Goal: Information Seeking & Learning: Learn about a topic

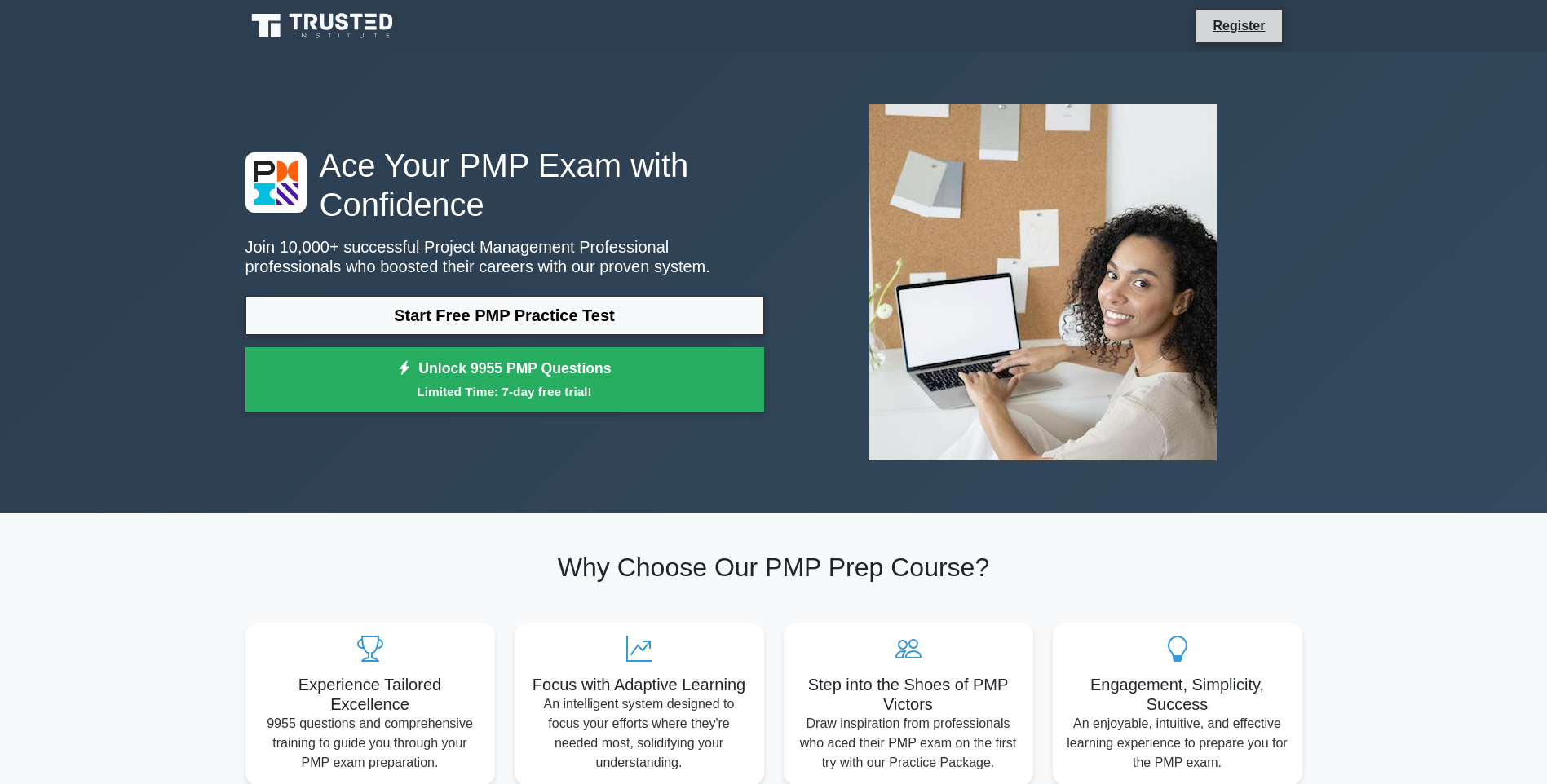
click at [1253, 12] on li "Register" at bounding box center [1238, 26] width 87 height 35
click at [1226, 25] on link "Register" at bounding box center [1238, 26] width 72 height 20
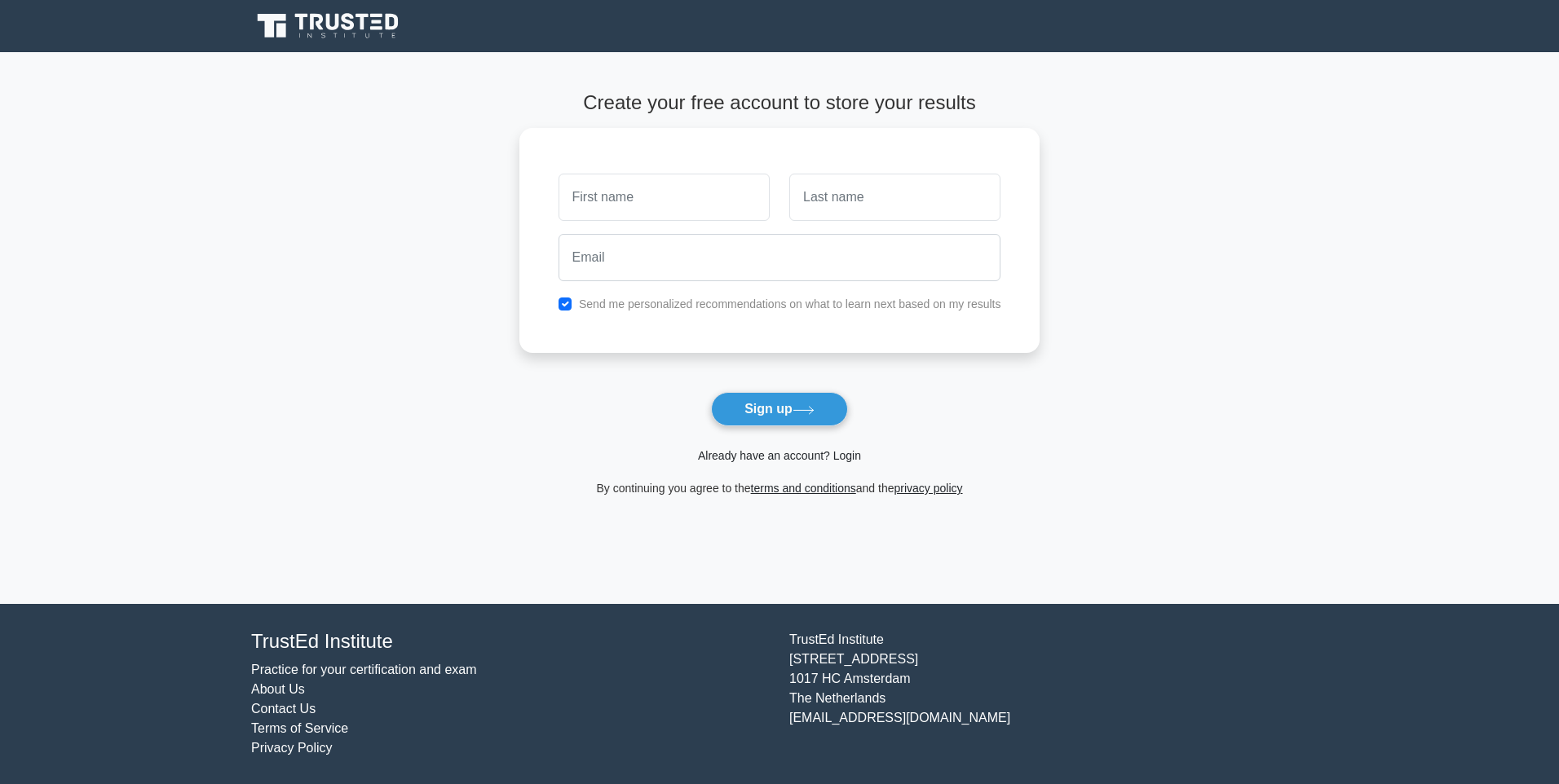
click at [849, 453] on link "Already have an account? Login" at bounding box center [779, 455] width 163 height 13
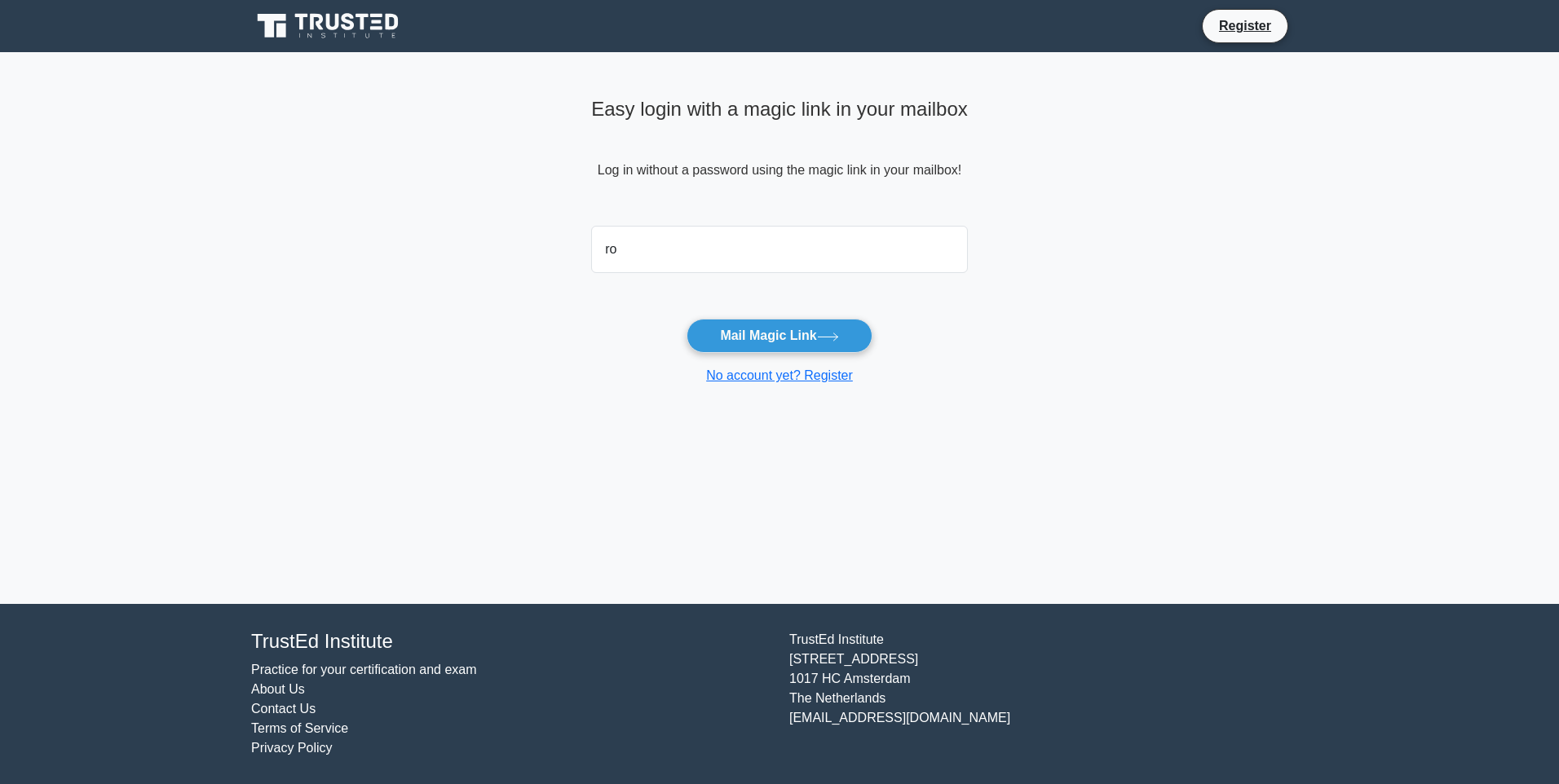
click at [686, 319] on button "Mail Magic Link" at bounding box center [779, 336] width 185 height 35
type input "rocantony@gmail.com"
click at [752, 335] on button "Mail Magic Link" at bounding box center [779, 336] width 185 height 35
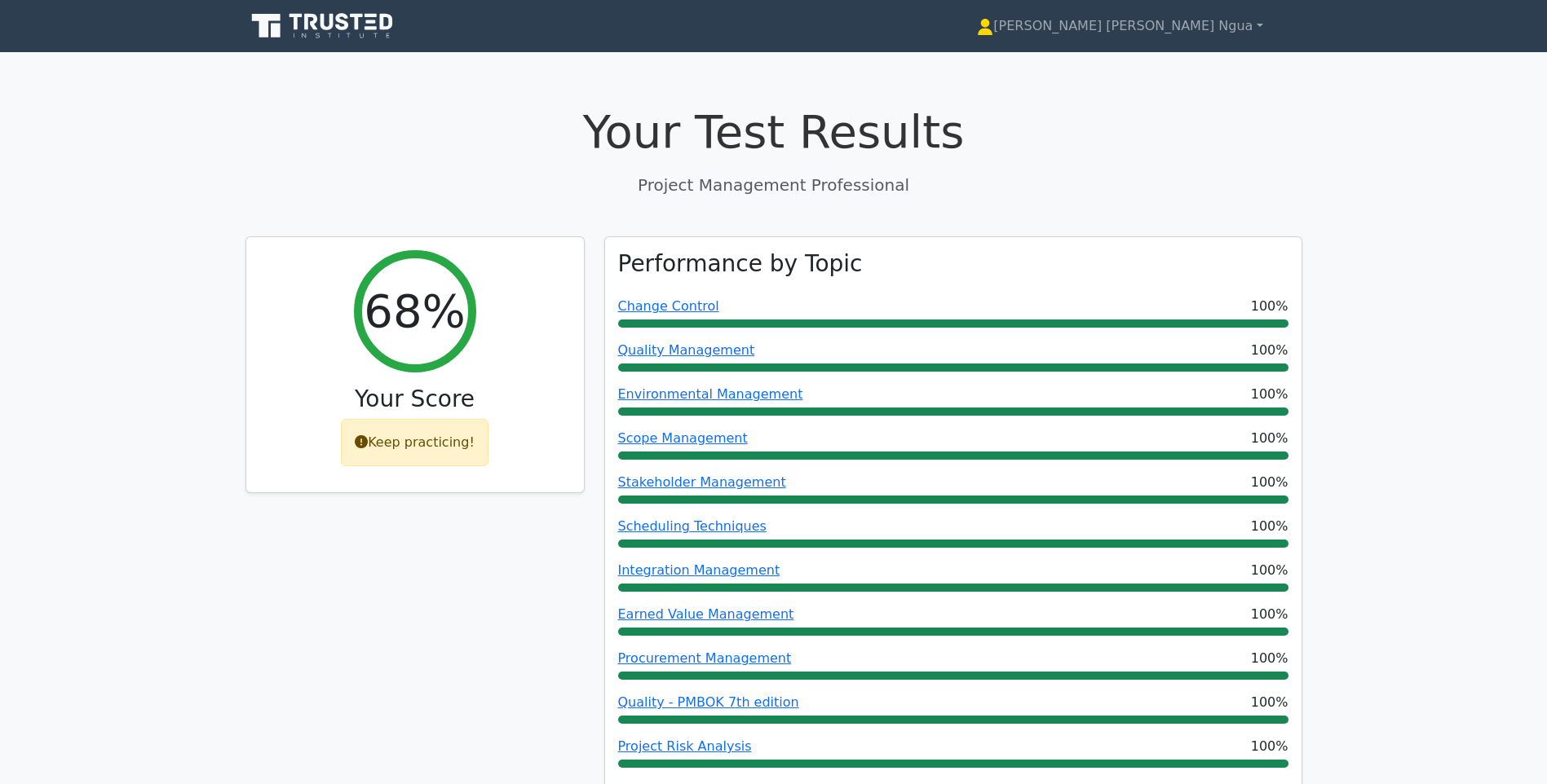
click at [335, 25] on icon at bounding box center [323, 26] width 156 height 31
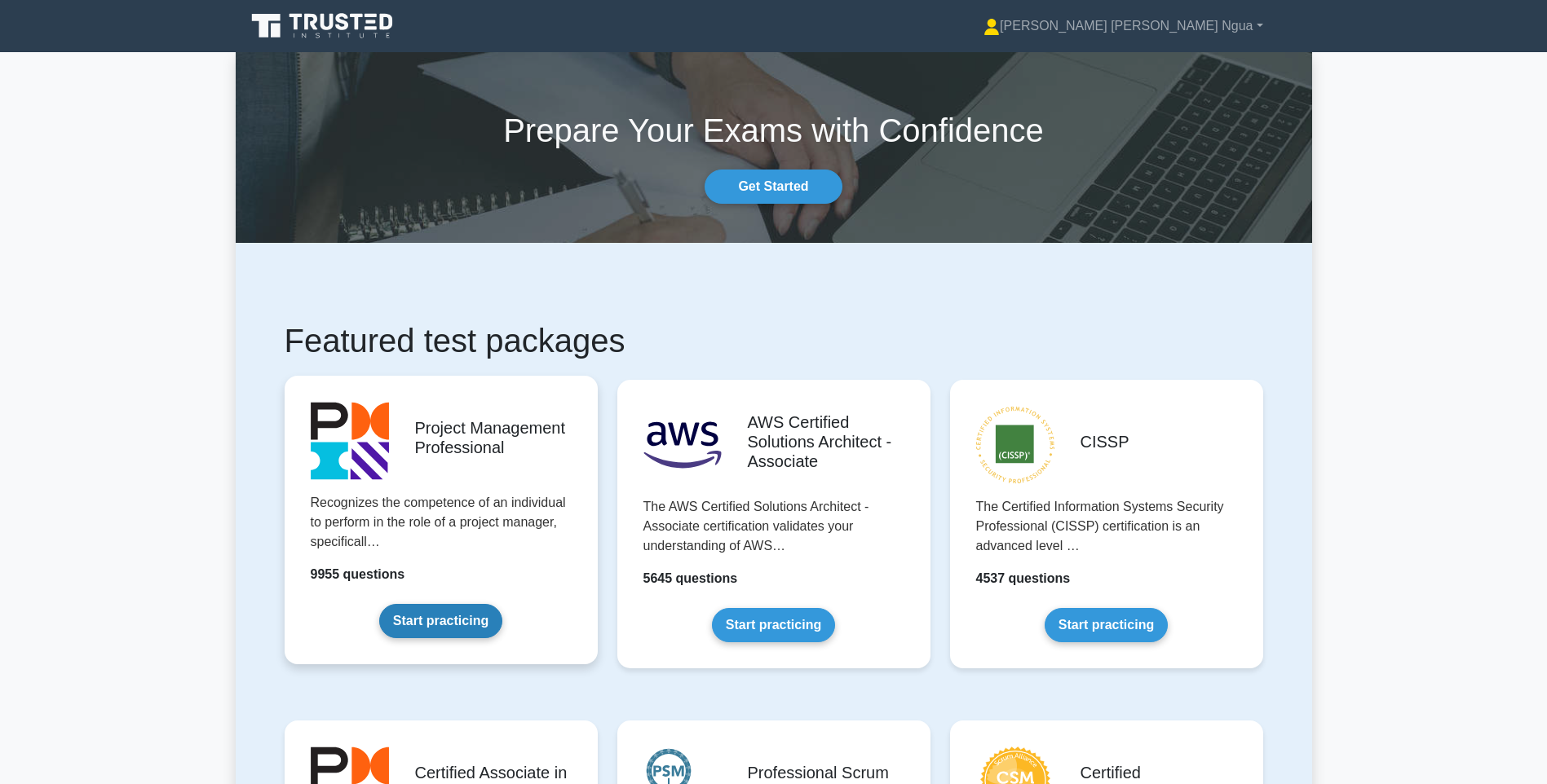
click at [379, 604] on link "Start practicing" at bounding box center [440, 622] width 123 height 35
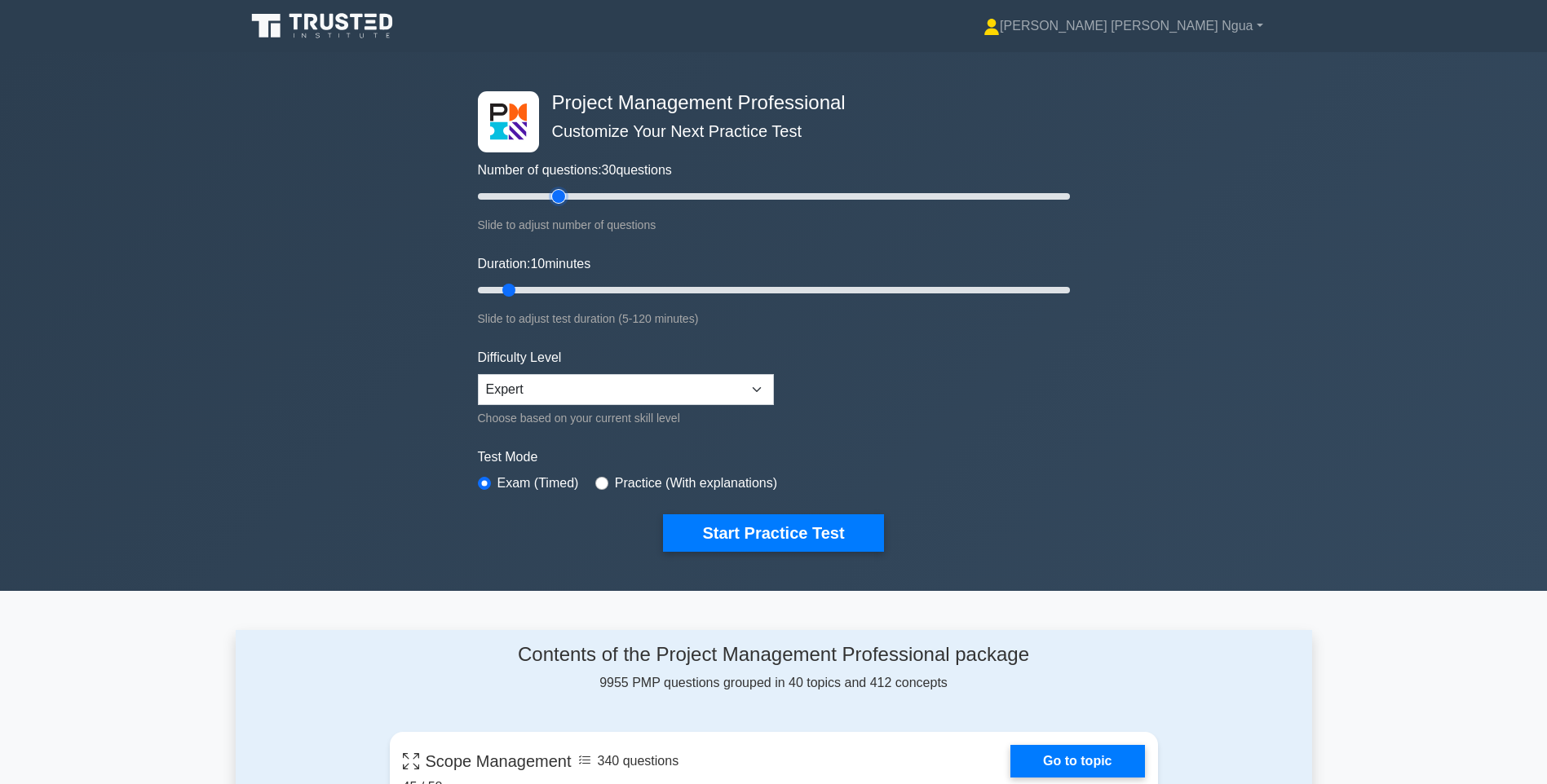
type input "30"
click at [562, 192] on input "Number of questions: 30 questions" at bounding box center [774, 196] width 592 height 19
click at [538, 286] on input "Duration: 15 minutes" at bounding box center [774, 289] width 592 height 19
click at [553, 286] on input "Duration: 20 minutes" at bounding box center [774, 289] width 592 height 19
click at [573, 285] on input "Duration: 25 minutes" at bounding box center [774, 289] width 592 height 19
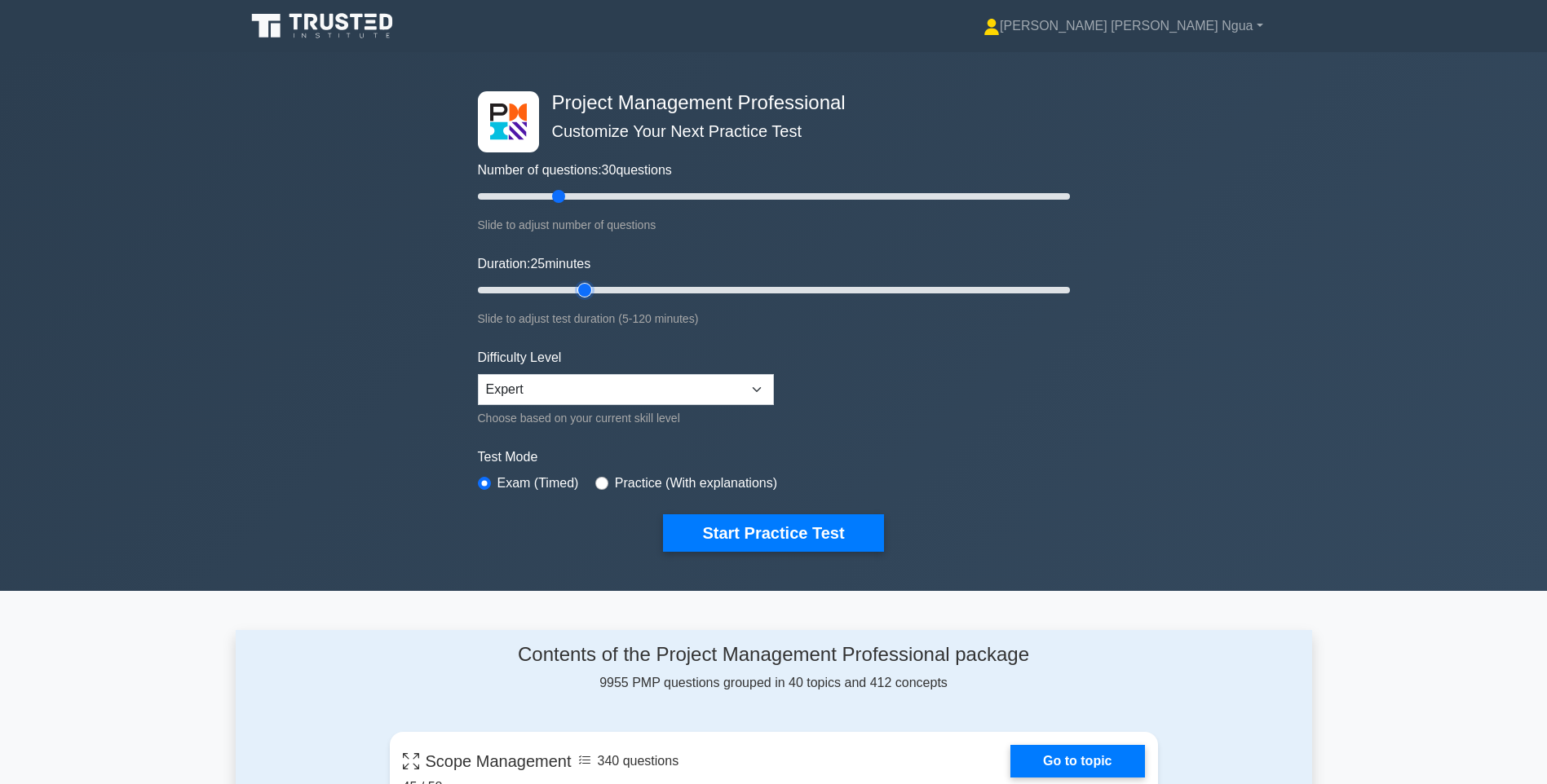
click at [591, 287] on input "Duration: 25 minutes" at bounding box center [774, 289] width 592 height 19
click at [599, 290] on input "Duration: 25 minutes" at bounding box center [774, 289] width 592 height 19
click at [576, 290] on input "Duration: 25 minutes" at bounding box center [774, 289] width 592 height 19
type input "20"
click at [567, 284] on input "Duration: 20 minutes" at bounding box center [774, 289] width 592 height 19
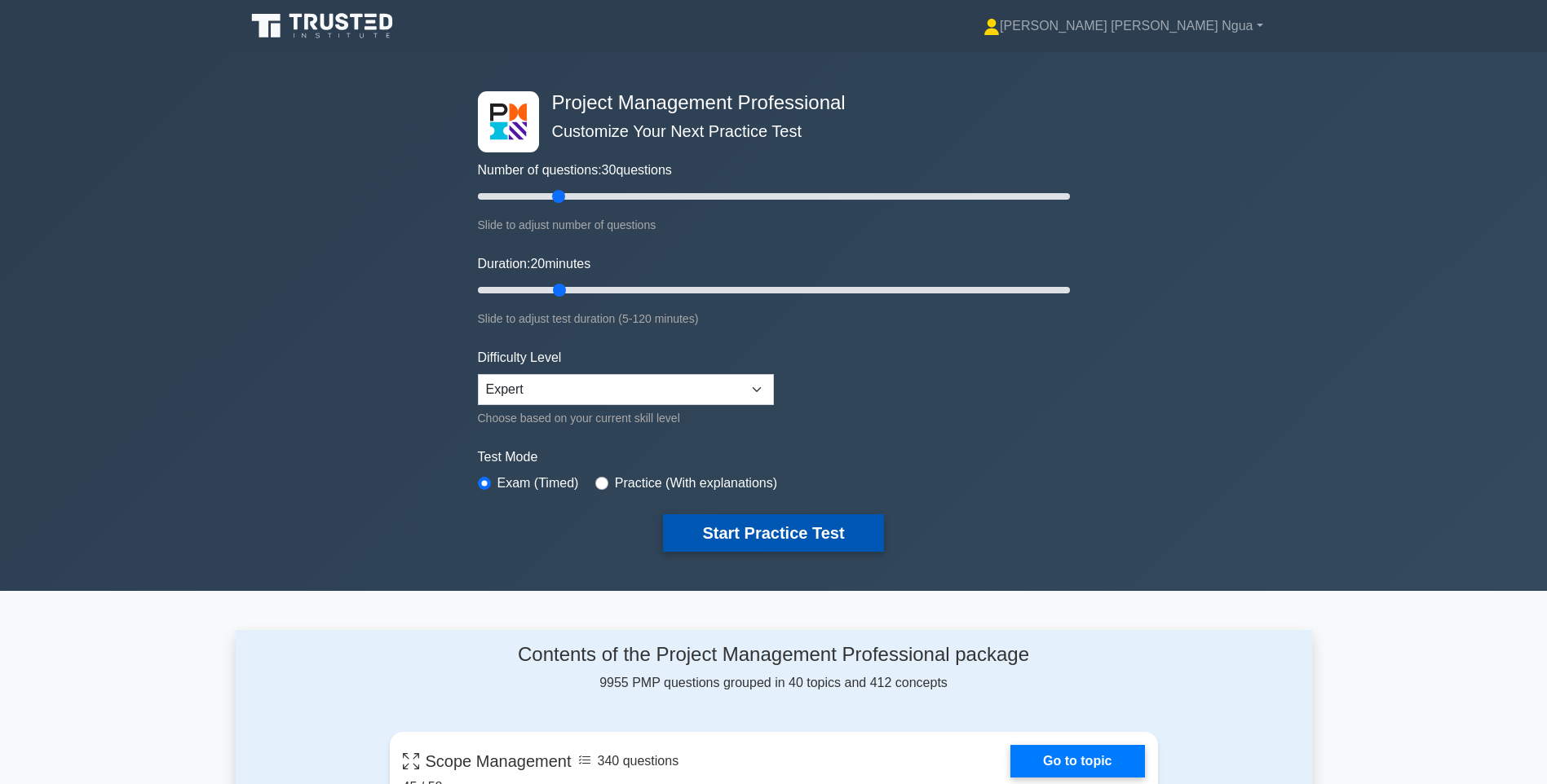
click at [770, 538] on button "Start Practice Test" at bounding box center [773, 533] width 220 height 37
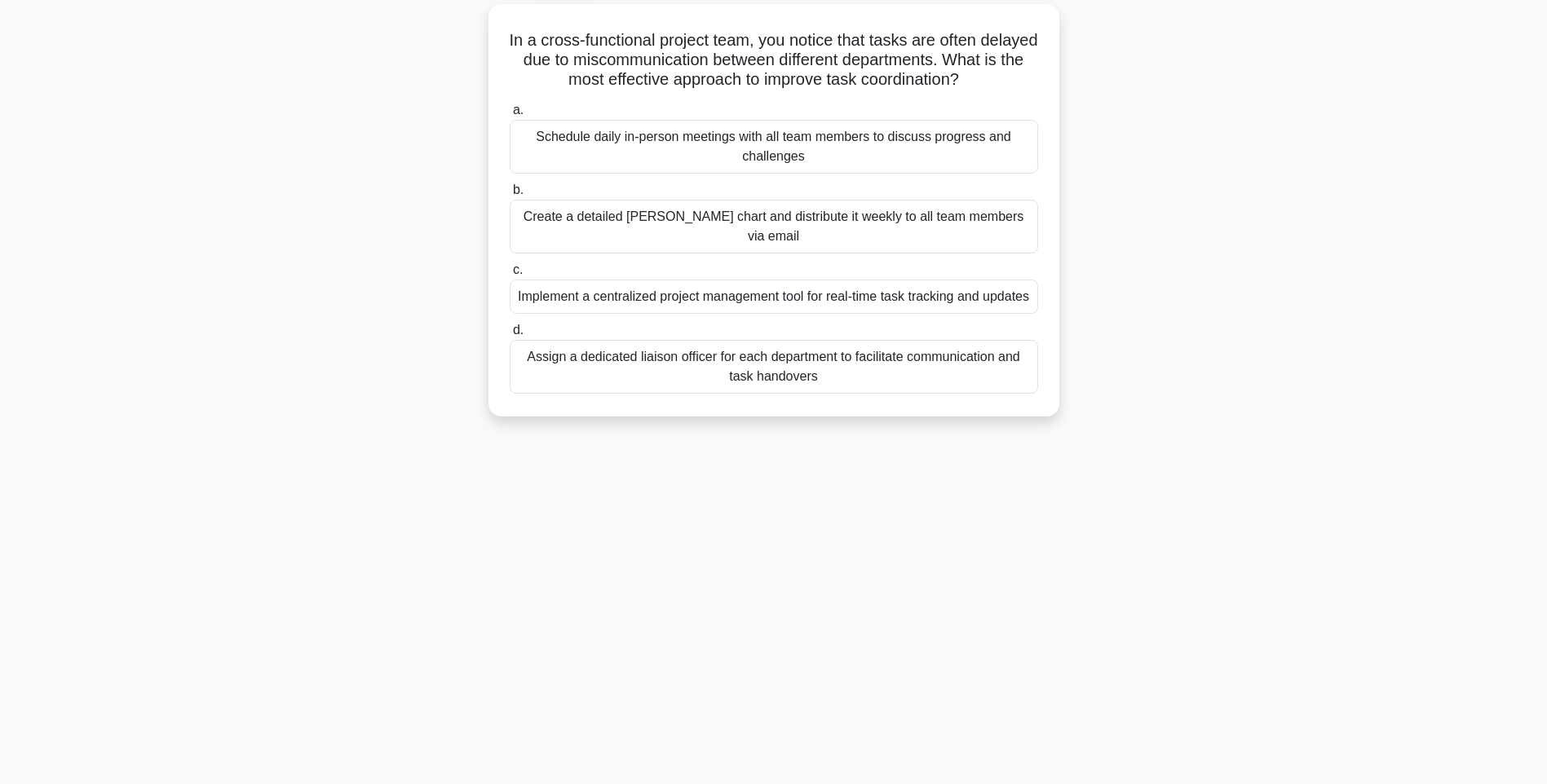
scroll to position [96, 0]
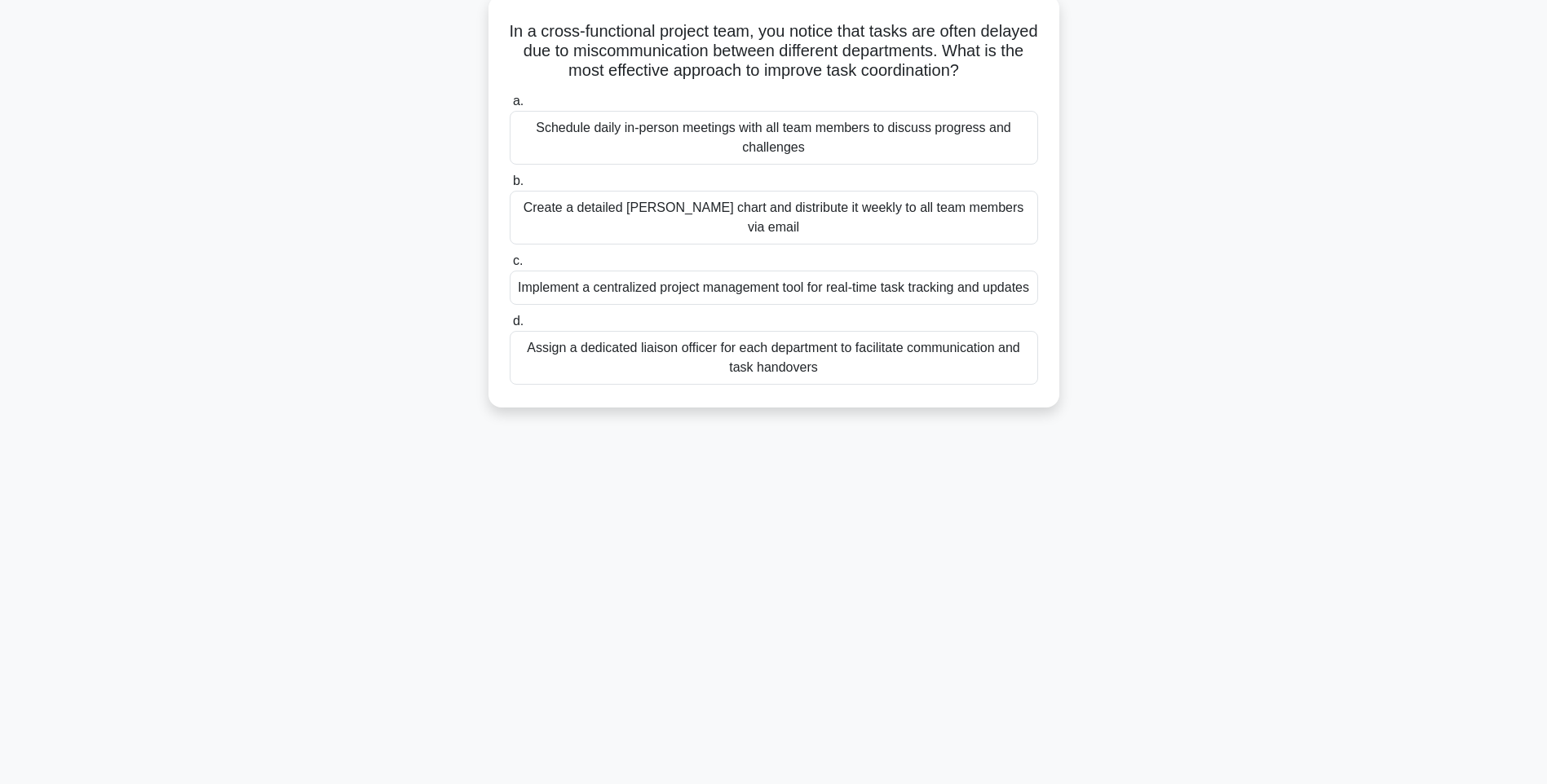
click at [668, 349] on div "Assign a dedicated liaison officer for each department to facilitate communicat…" at bounding box center [774, 358] width 529 height 54
click at [510, 327] on input "d. Assign a dedicated liaison officer for each department to facilitate communi…" at bounding box center [510, 322] width 0 height 11
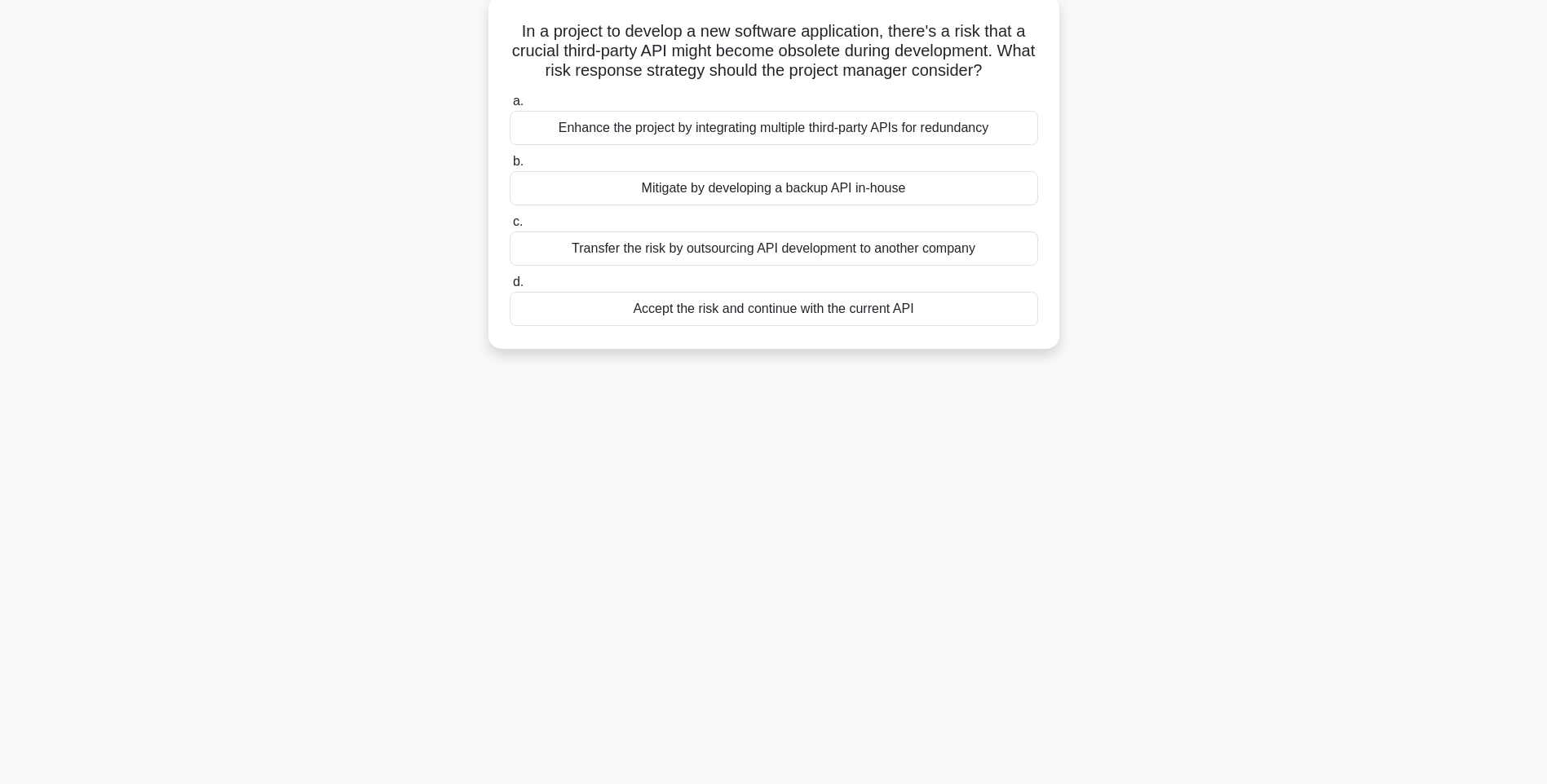
click at [809, 186] on div "Mitigate by developing a backup API in-house" at bounding box center [774, 189] width 529 height 35
click at [510, 167] on input "b. Mitigate by developing a backup API in-house" at bounding box center [510, 162] width 0 height 11
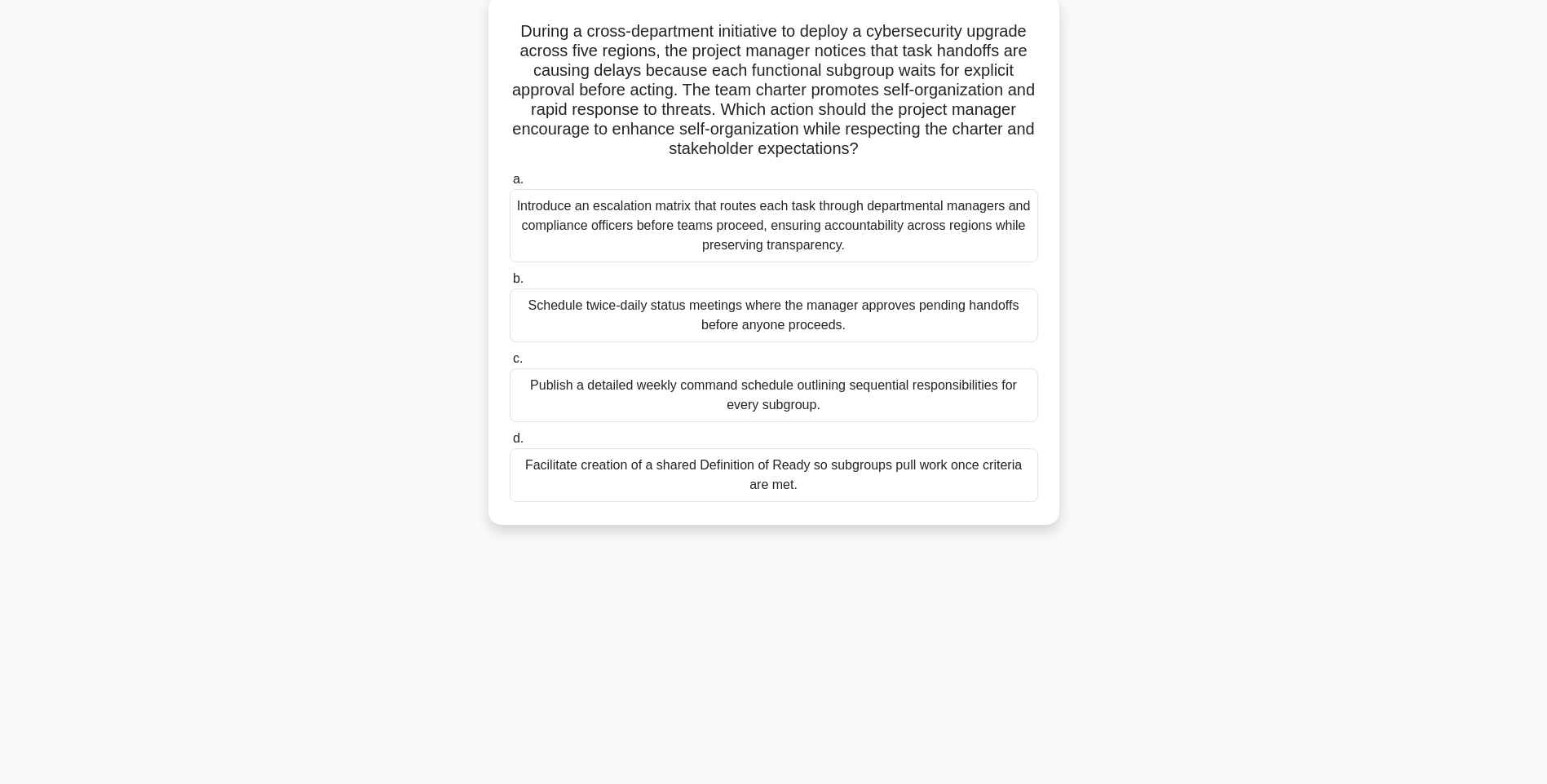
click at [872, 472] on div "Facilitate creation of a shared Definition of Ready so subgroups pull work once…" at bounding box center [774, 475] width 529 height 54
click at [510, 444] on input "d. Facilitate creation of a shared Definition of Ready so subgroups pull work o…" at bounding box center [510, 439] width 0 height 11
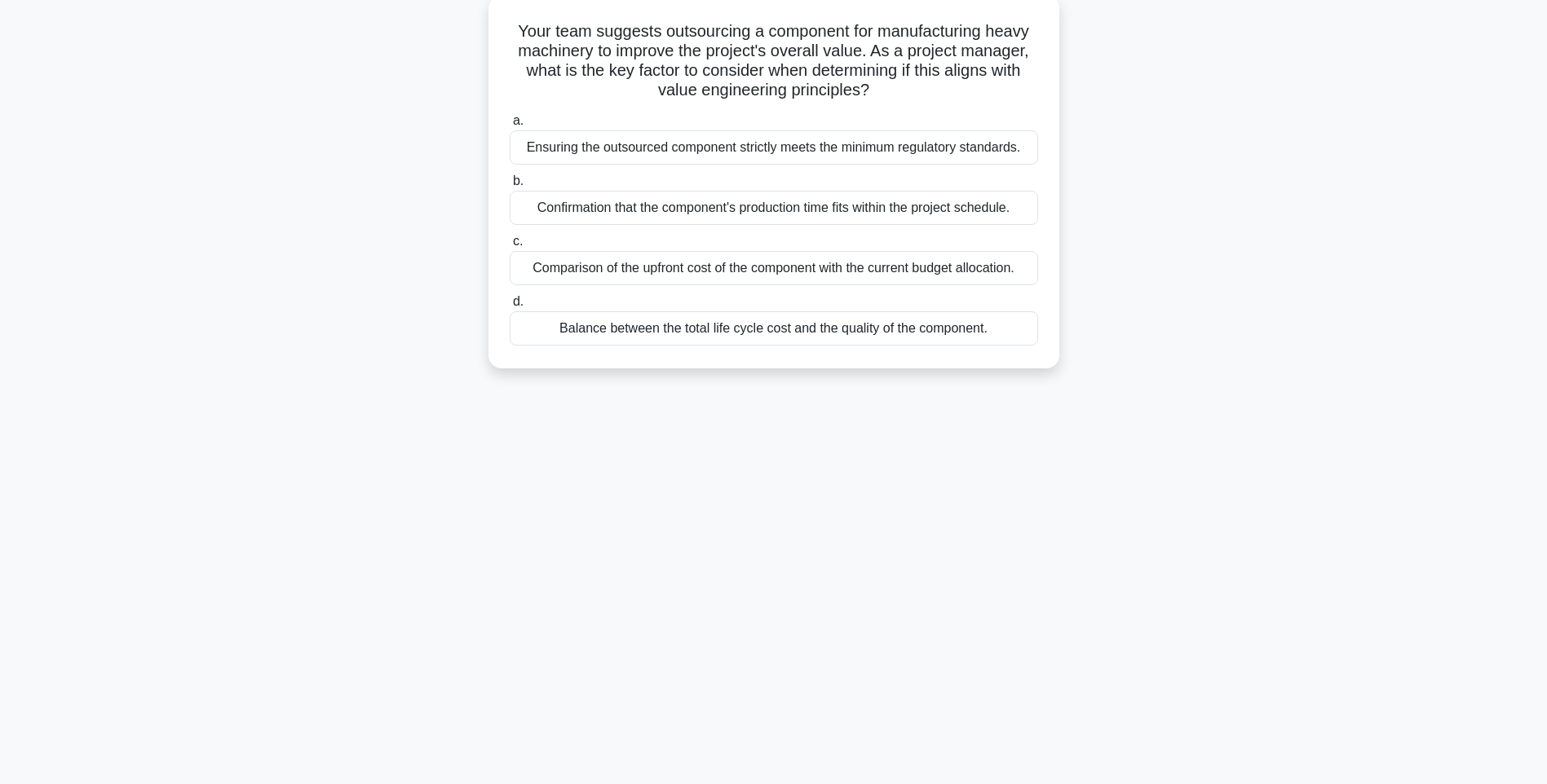
click at [767, 341] on div "Balance between the total life cycle cost and the quality of the component." at bounding box center [774, 329] width 529 height 35
click at [510, 308] on input "d. Balance between the total life cycle cost and the quality of the component." at bounding box center [510, 302] width 0 height 11
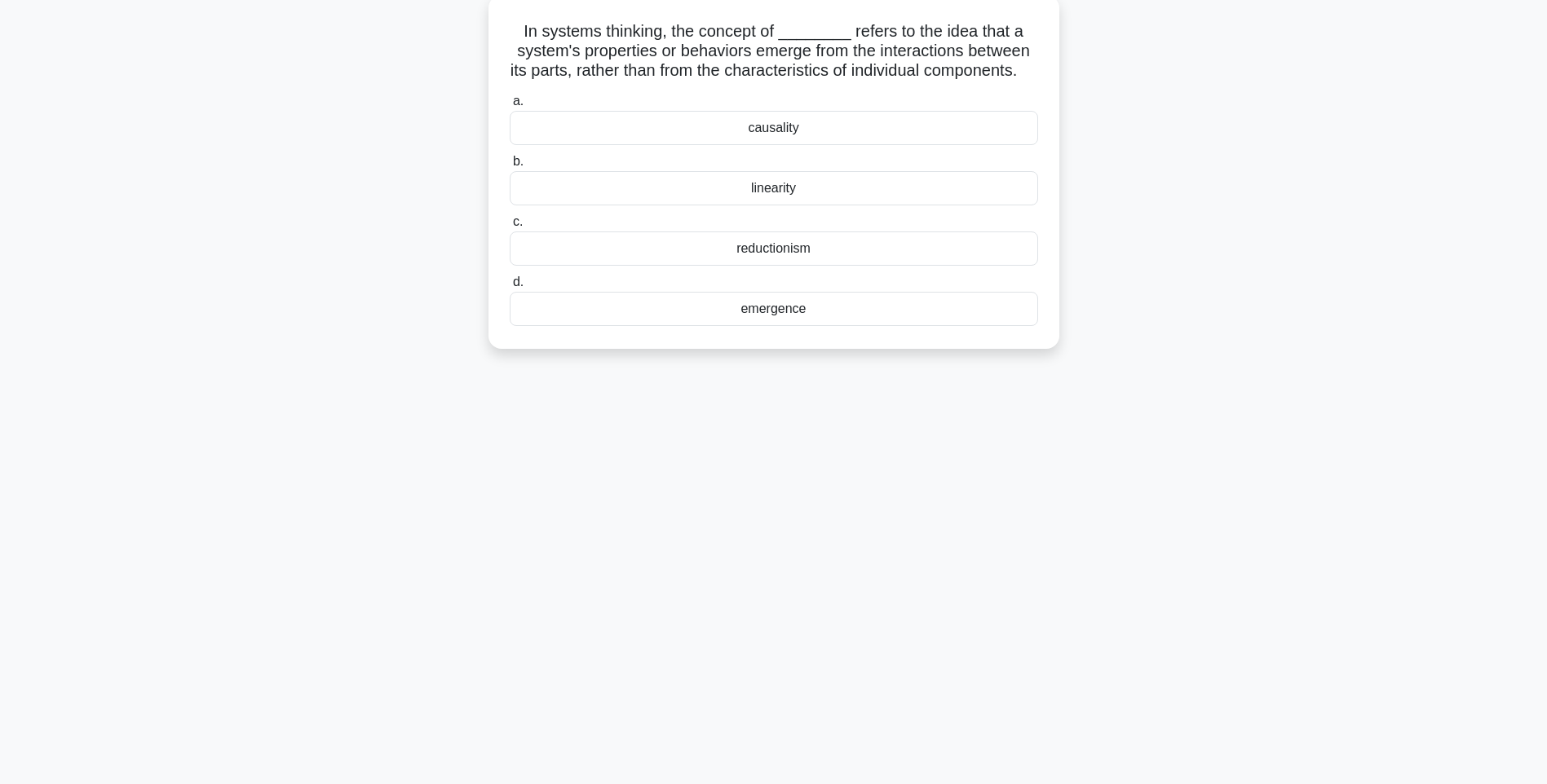
click at [813, 205] on div "linearity" at bounding box center [774, 189] width 529 height 35
click at [510, 167] on input "b. linearity" at bounding box center [510, 162] width 0 height 11
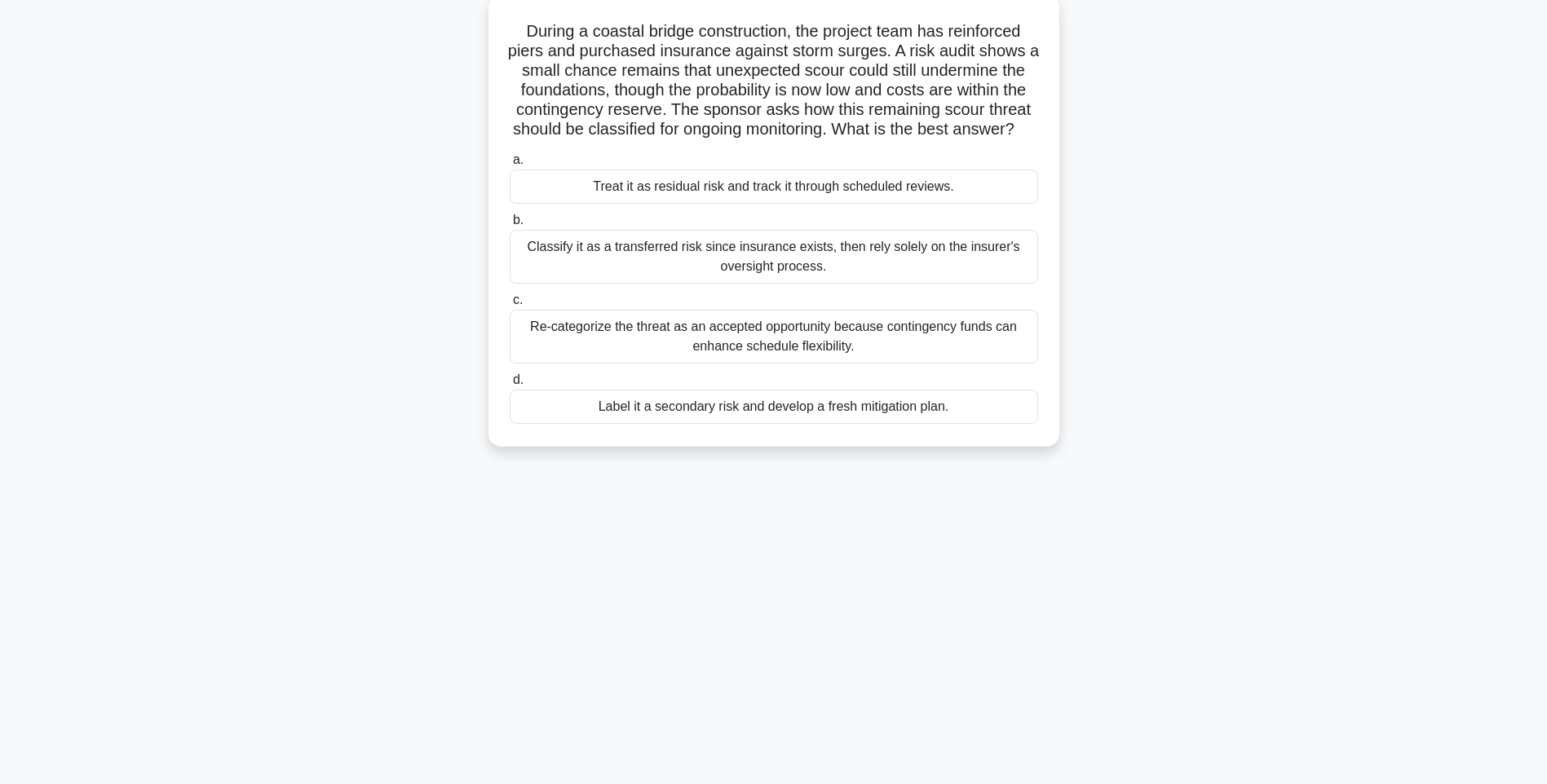
click at [717, 363] on div "Re-categorize the threat as an accepted opportunity because contingency funds c…" at bounding box center [774, 336] width 529 height 54
click at [510, 306] on input "c. Re-categorize the threat as an accepted opportunity because contingency fund…" at bounding box center [510, 300] width 0 height 11
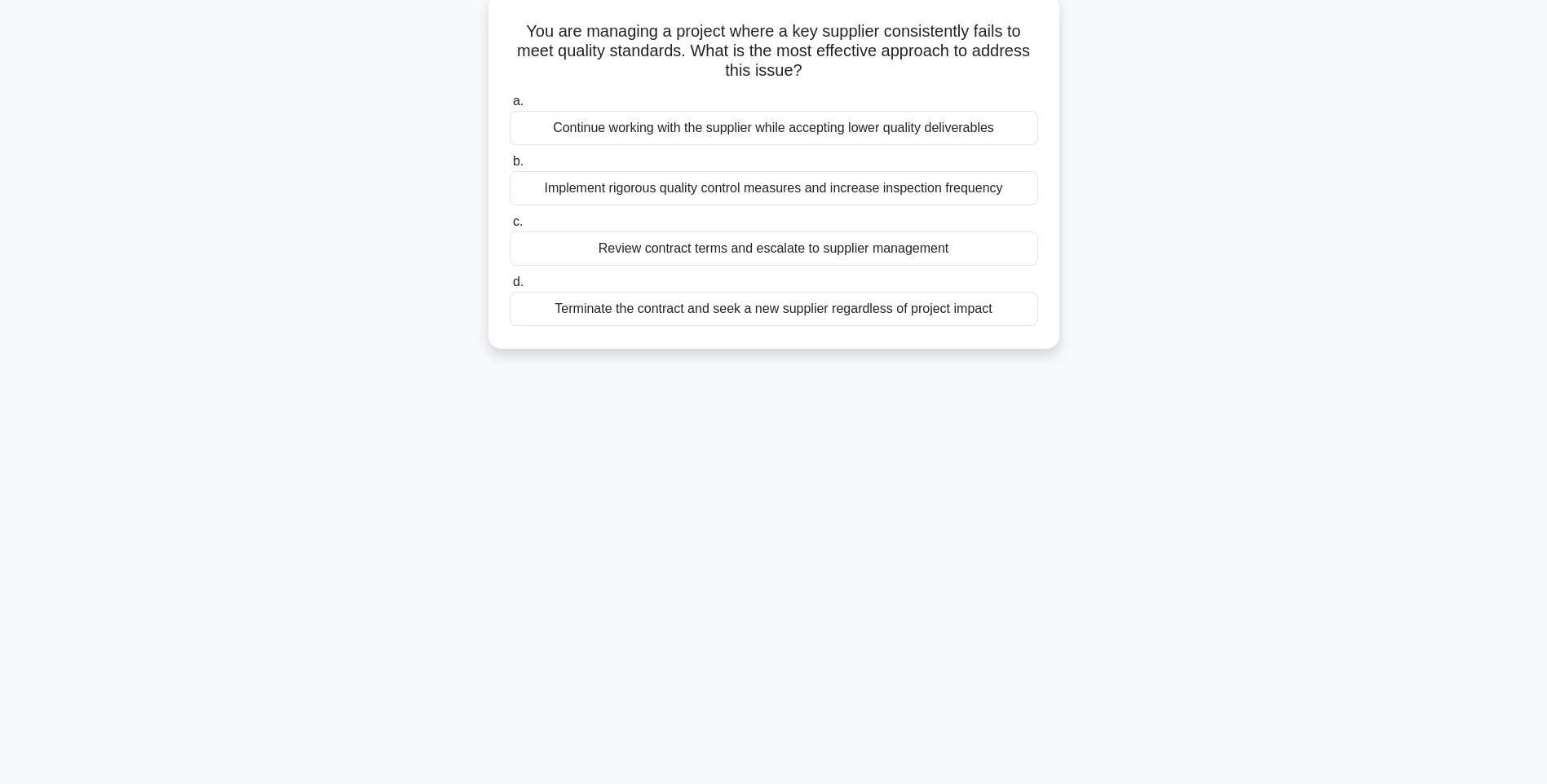
click at [720, 195] on div "Implement rigorous quality control measures and increase inspection frequency" at bounding box center [774, 189] width 529 height 35
click at [510, 167] on input "b. Implement rigorous quality control measures and increase inspection frequency" at bounding box center [510, 162] width 0 height 11
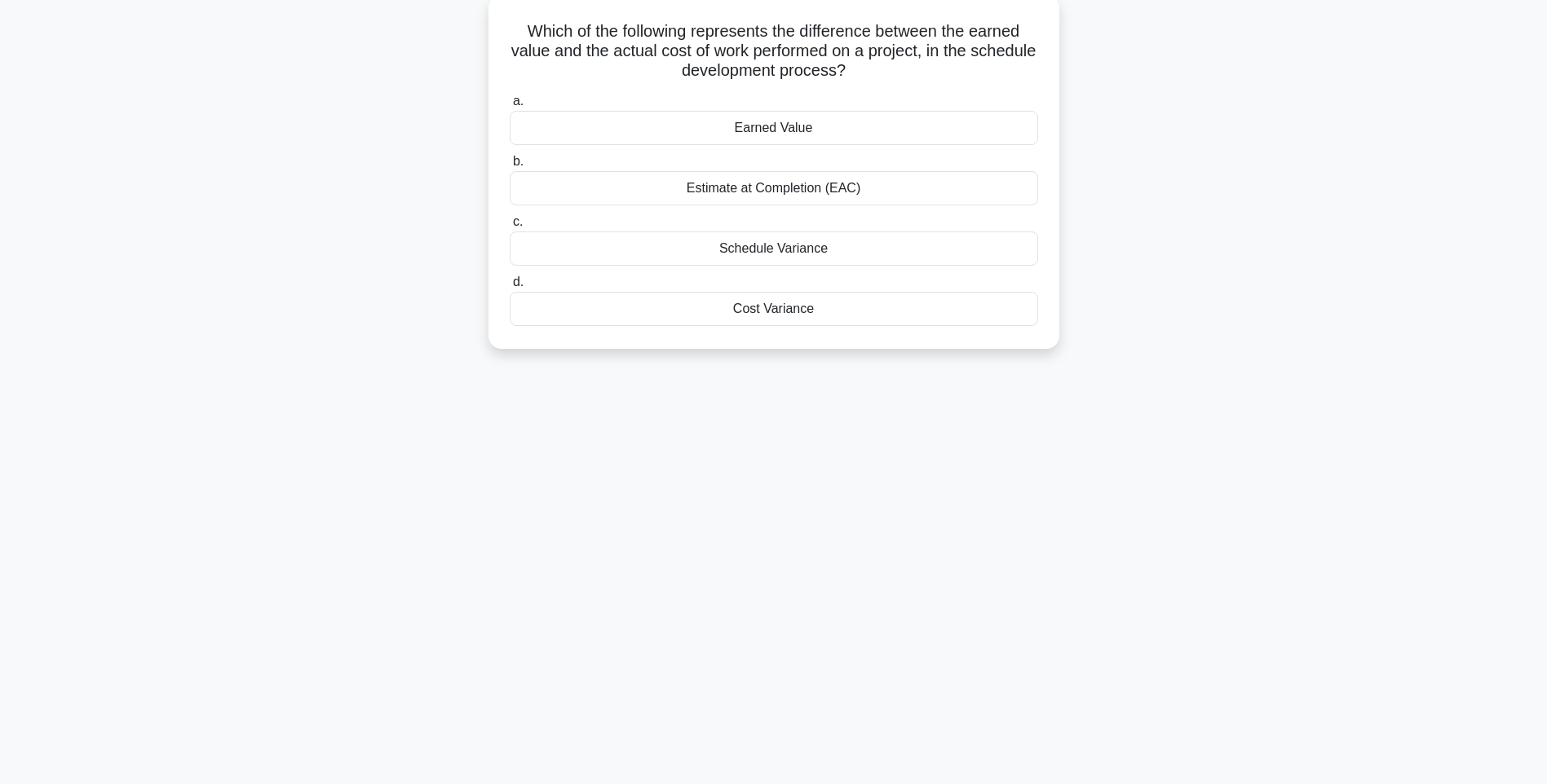
click at [807, 313] on div "Cost Variance" at bounding box center [774, 309] width 529 height 35
click at [510, 287] on input "d. Cost Variance" at bounding box center [510, 283] width 0 height 11
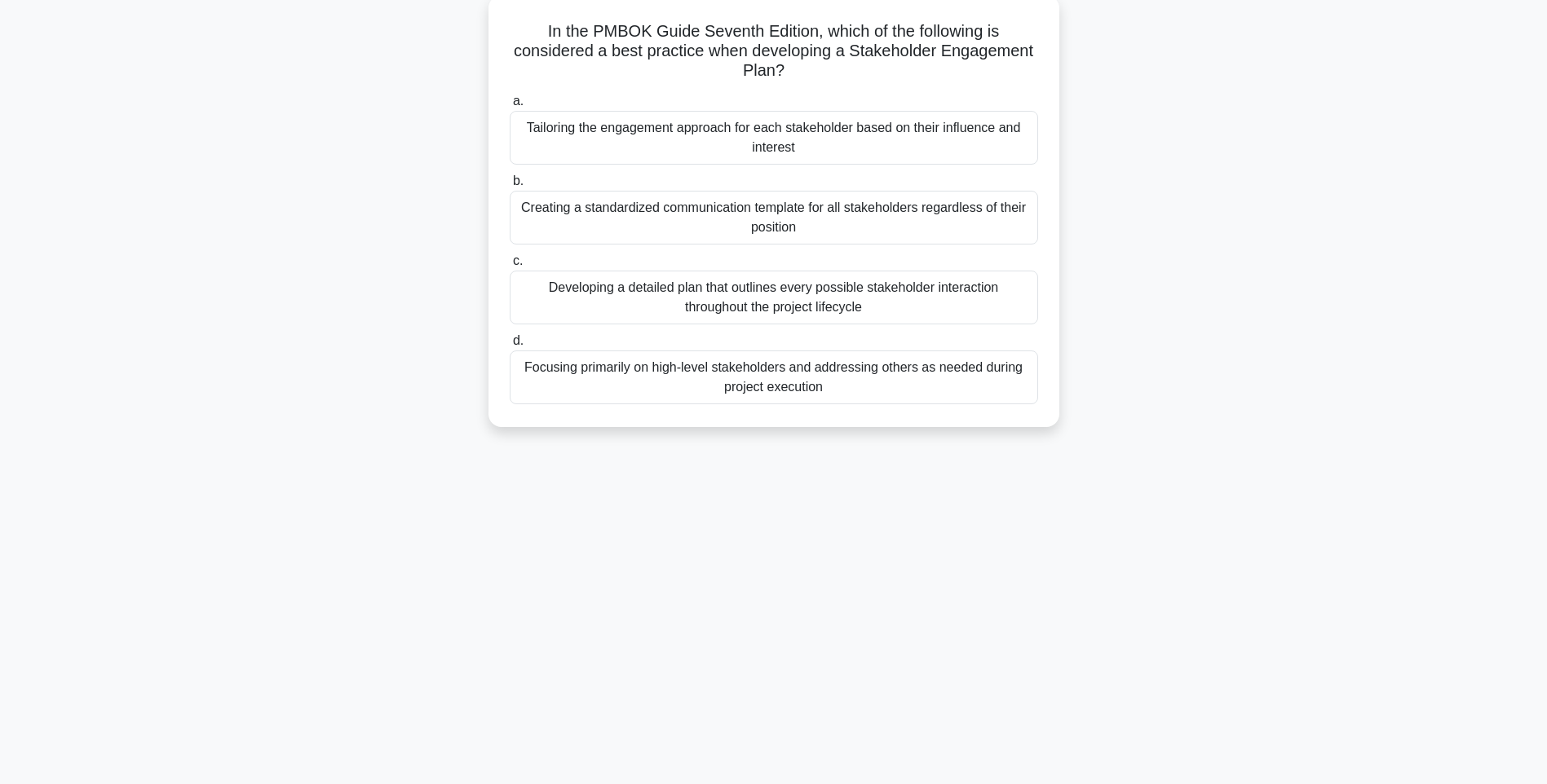
click at [721, 136] on div "Tailoring the engagement approach for each stakeholder based on their influence…" at bounding box center [774, 137] width 529 height 54
click at [510, 107] on input "a. Tailoring the engagement approach for each stakeholder based on their influe…" at bounding box center [510, 101] width 0 height 11
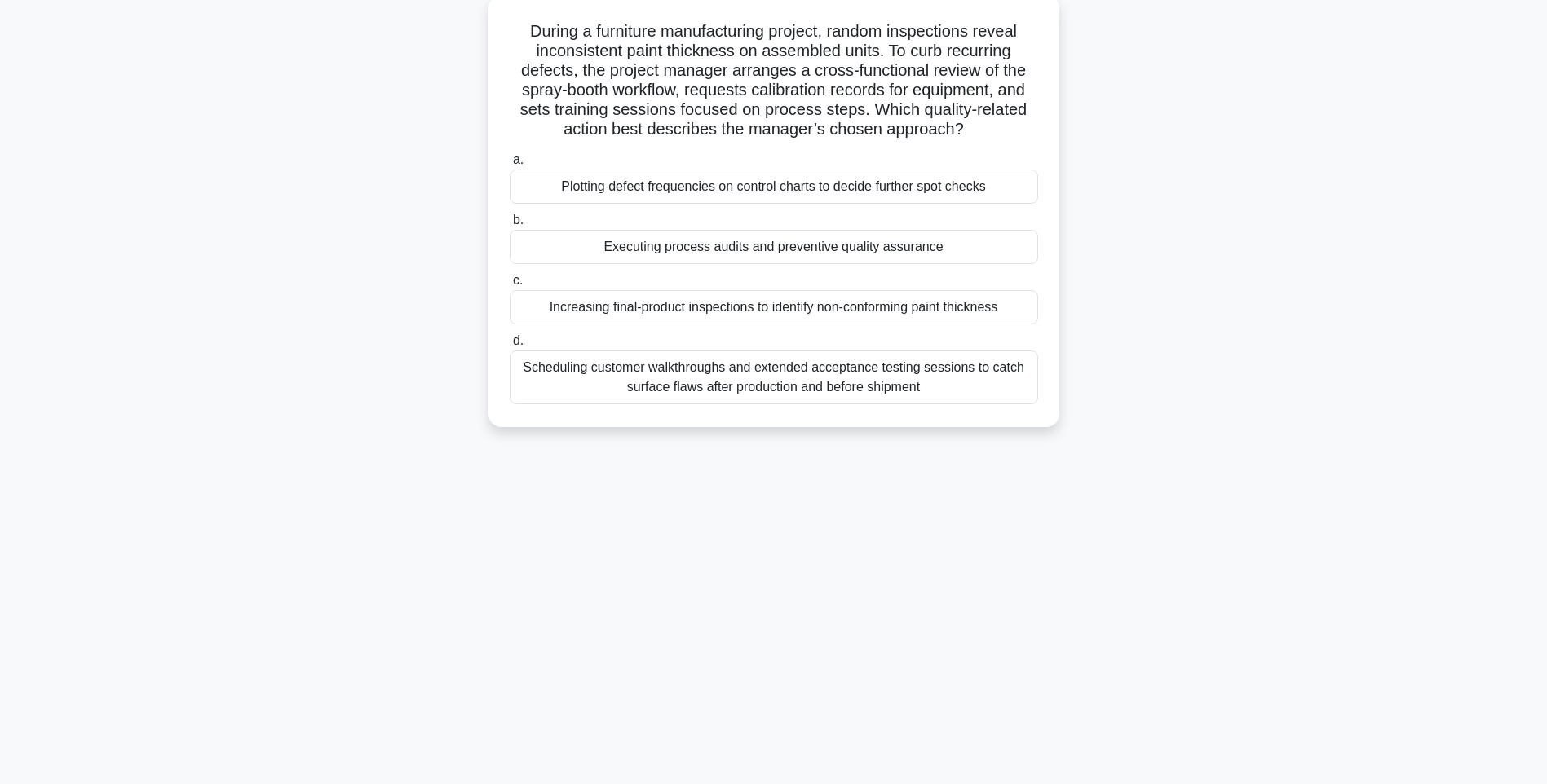
click at [757, 181] on div "Plotting defect frequencies on control charts to decide further spot checks" at bounding box center [774, 187] width 529 height 35
click at [510, 165] on input "a. Plotting defect frequencies on control charts to decide further spot checks" at bounding box center [510, 161] width 0 height 11
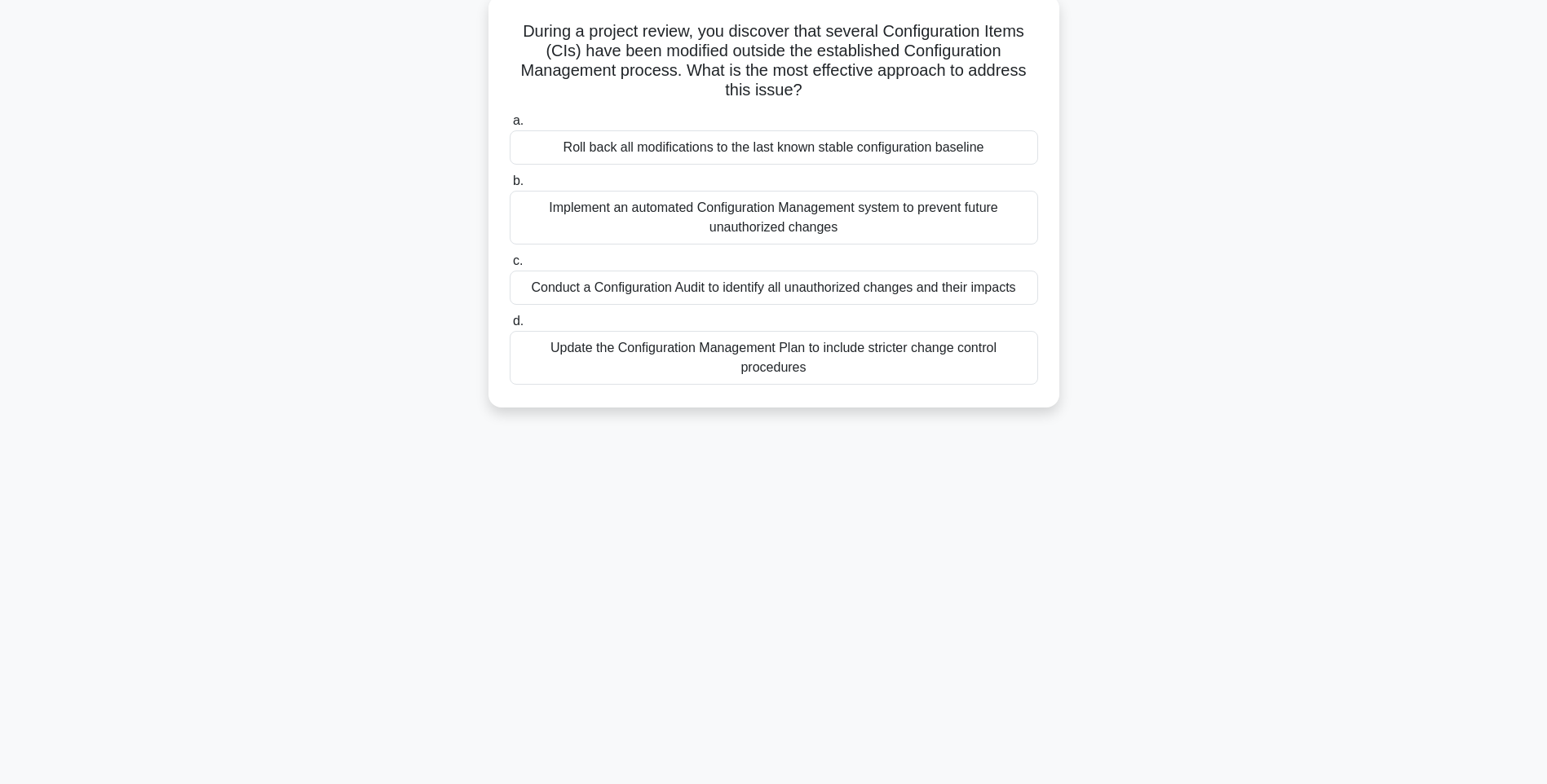
click at [637, 280] on div "Conduct a Configuration Audit to identify all unauthorized changes and their im…" at bounding box center [774, 288] width 529 height 35
click at [510, 267] on input "c. Conduct a Configuration Audit to identify all unauthorized changes and their…" at bounding box center [510, 261] width 0 height 11
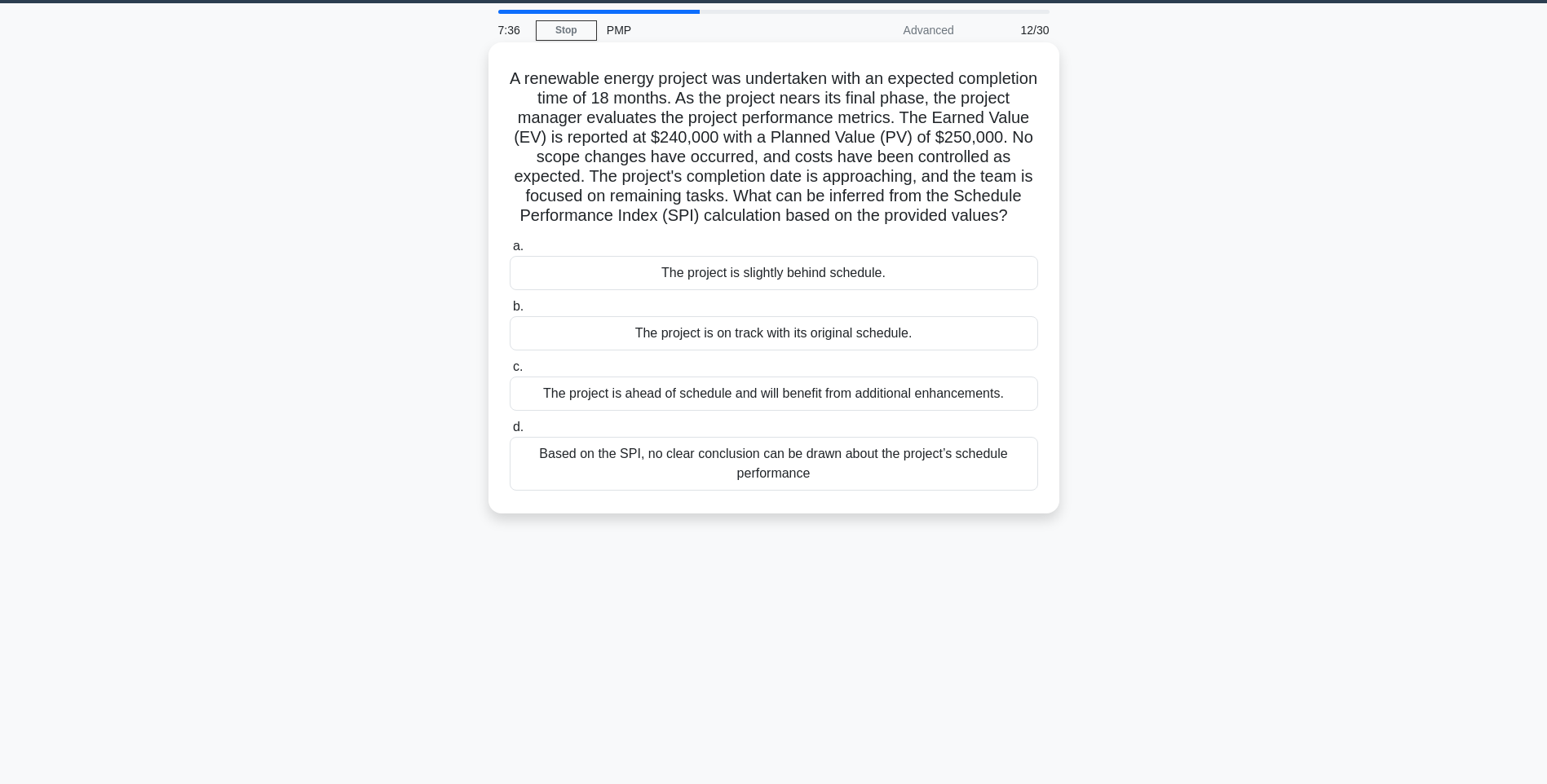
scroll to position [0, 0]
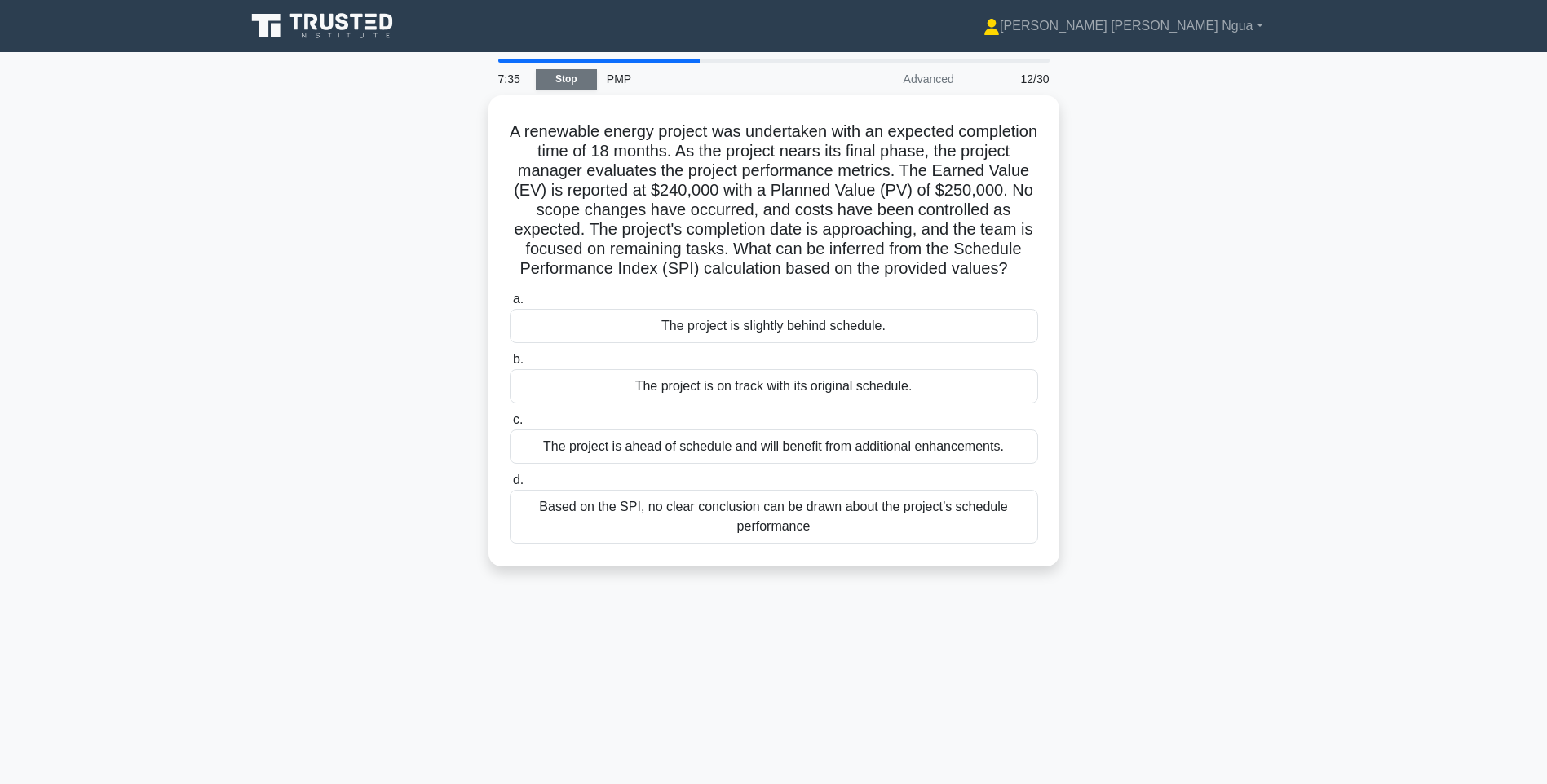
click at [571, 72] on link "Stop" at bounding box center [566, 79] width 61 height 20
